Goal: Information Seeking & Learning: Learn about a topic

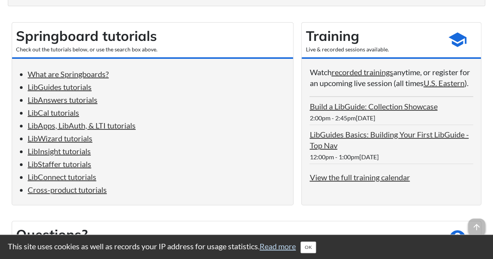
scroll to position [127, 0]
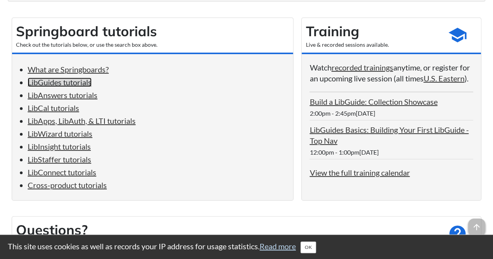
click at [81, 85] on link "LibGuides tutorials" at bounding box center [60, 82] width 64 height 9
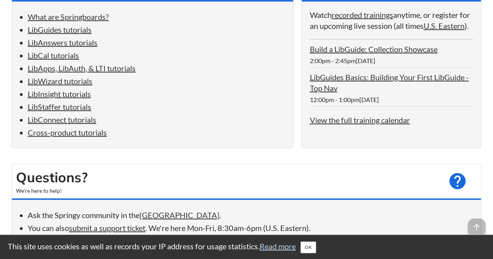
scroll to position [178, 0]
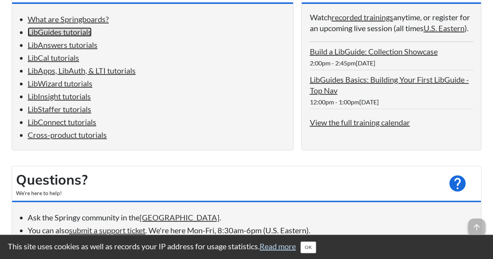
click at [37, 34] on link "LibGuides tutorials" at bounding box center [60, 31] width 64 height 9
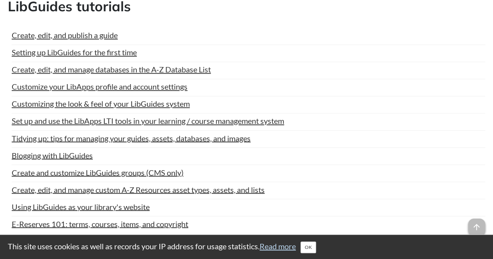
scroll to position [127, 0]
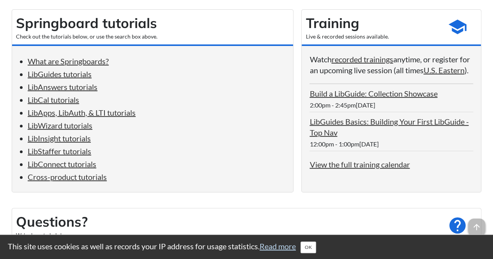
scroll to position [136, 0]
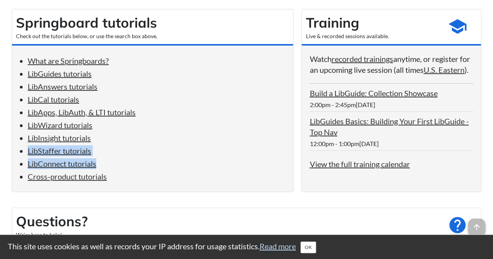
drag, startPoint x: 274, startPoint y: 161, endPoint x: 232, endPoint y: 137, distance: 48.5
click at [232, 137] on ul "What are Springboards? LibGuides tutorials LibAnswers tutorials LibCal tutorial…" at bounding box center [152, 118] width 265 height 127
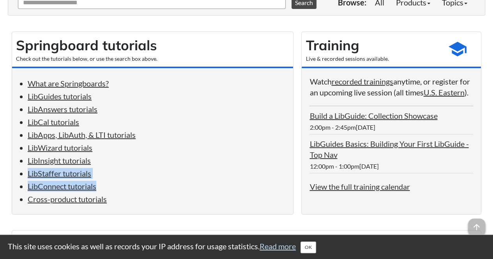
scroll to position [114, 0]
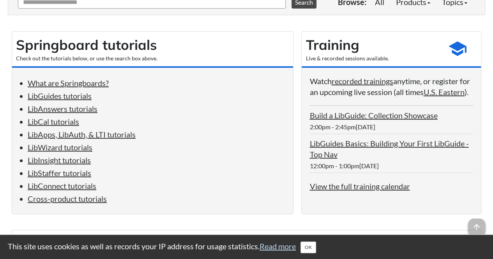
click at [223, 37] on h2 "Springboard tutorials" at bounding box center [152, 44] width 273 height 19
click at [104, 81] on link "What are Springboards?" at bounding box center [68, 82] width 81 height 9
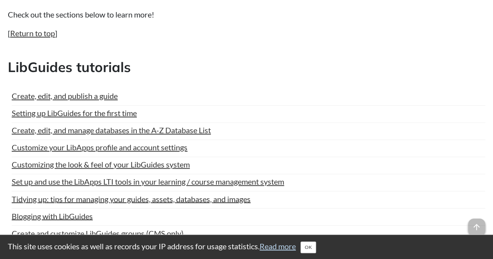
scroll to position [545, 0]
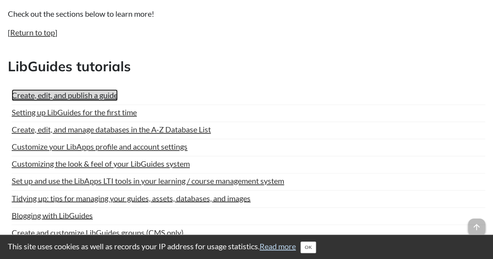
click at [34, 99] on link "Create, edit, and publish a guide" at bounding box center [65, 95] width 106 height 12
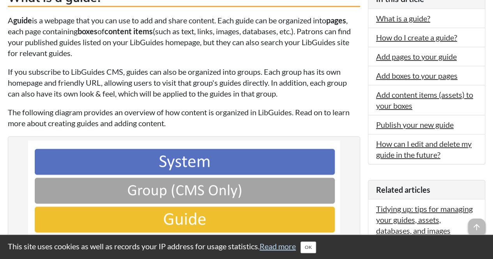
scroll to position [217, 0]
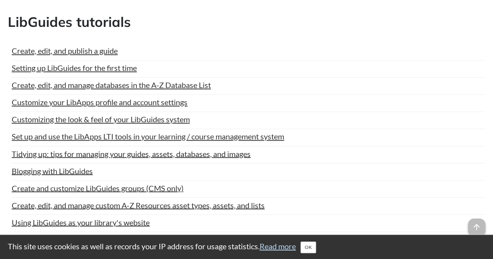
scroll to position [581, 0]
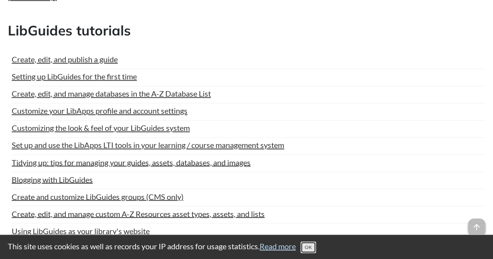
click at [313, 250] on button "OK" at bounding box center [309, 248] width 16 height 12
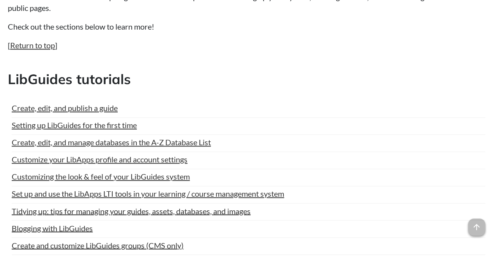
scroll to position [535, 0]
